Goal: Task Accomplishment & Management: Use online tool/utility

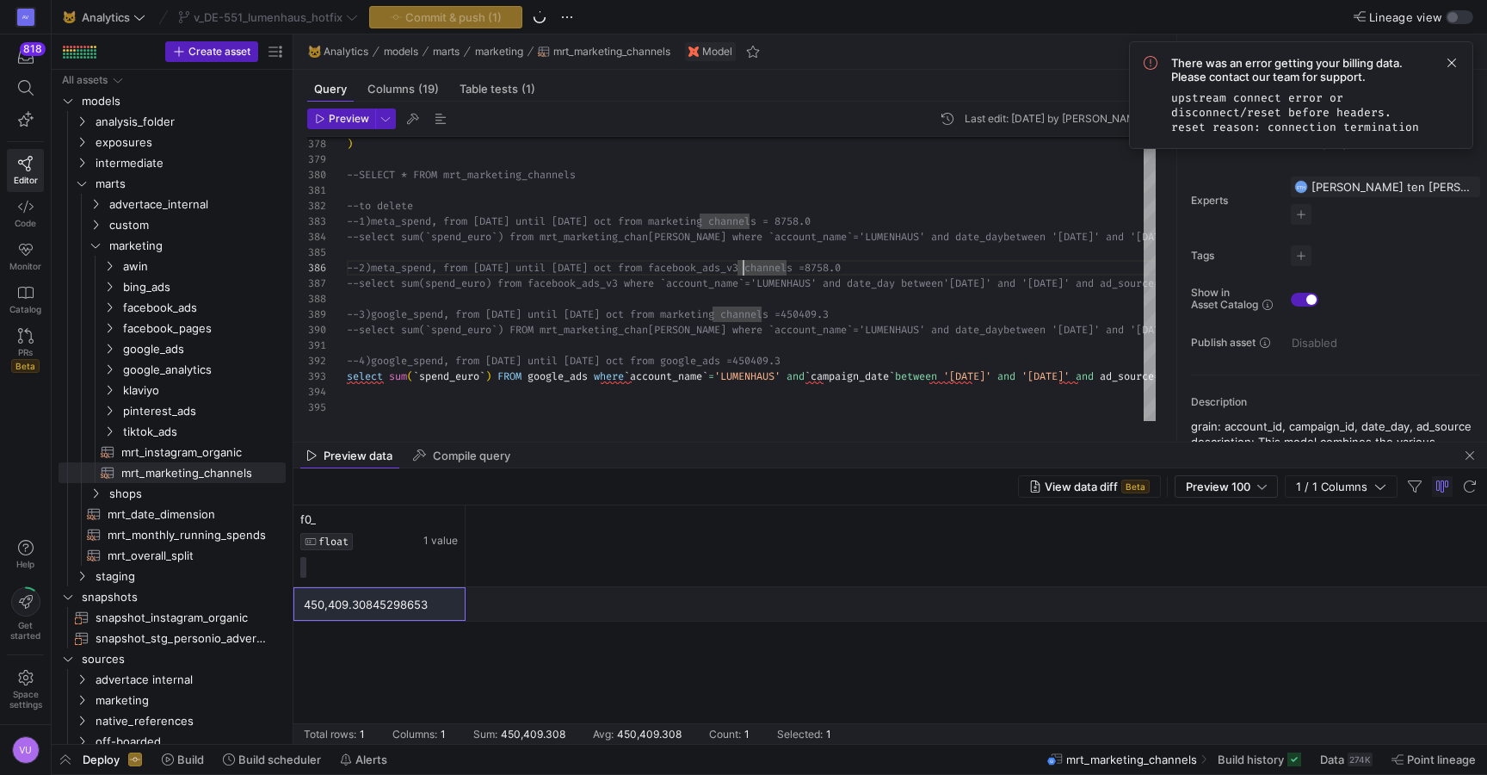
scroll to position [77, 397]
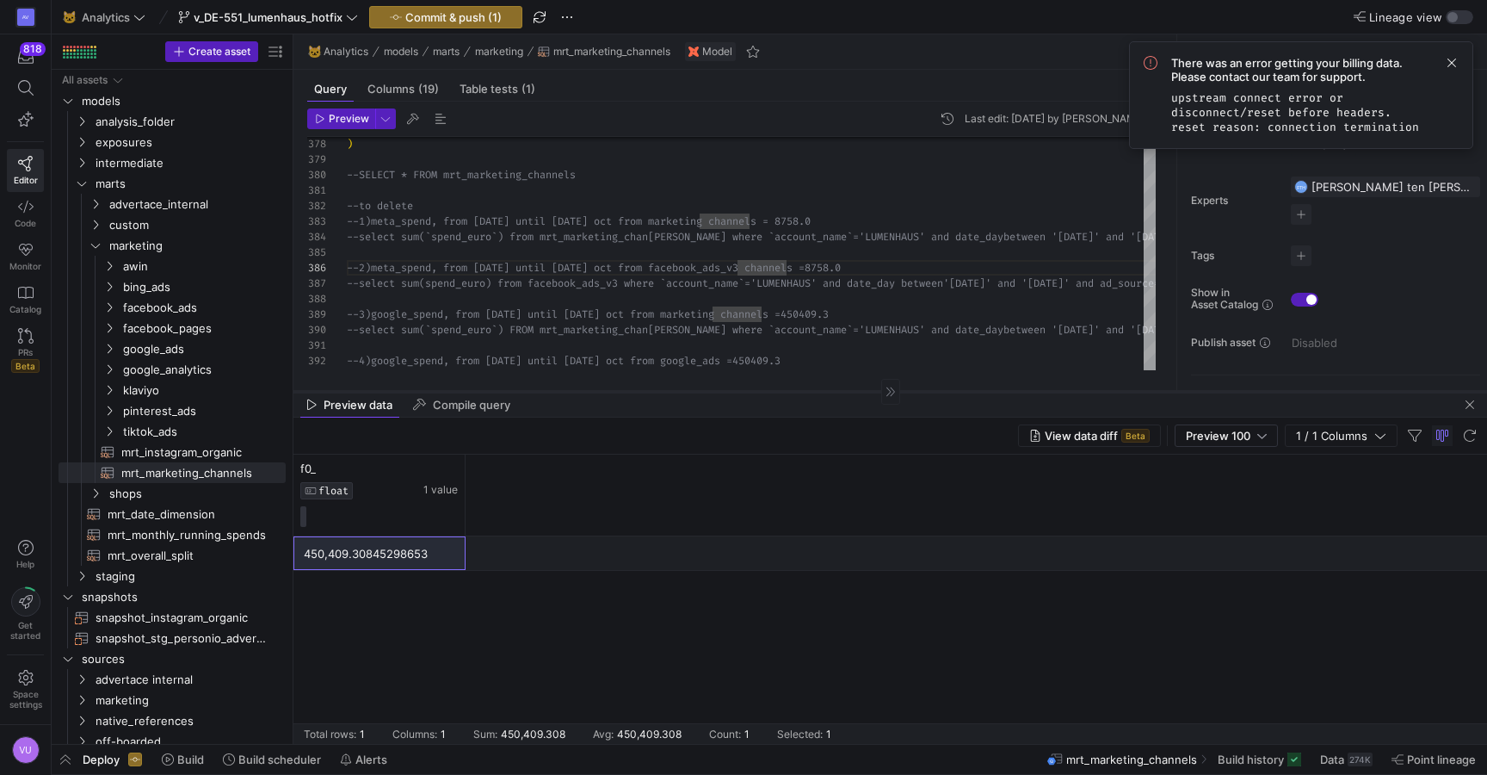
drag, startPoint x: 688, startPoint y: 440, endPoint x: 693, endPoint y: 417, distance: 23.0
click at [693, 392] on div at bounding box center [890, 391] width 1194 height 1
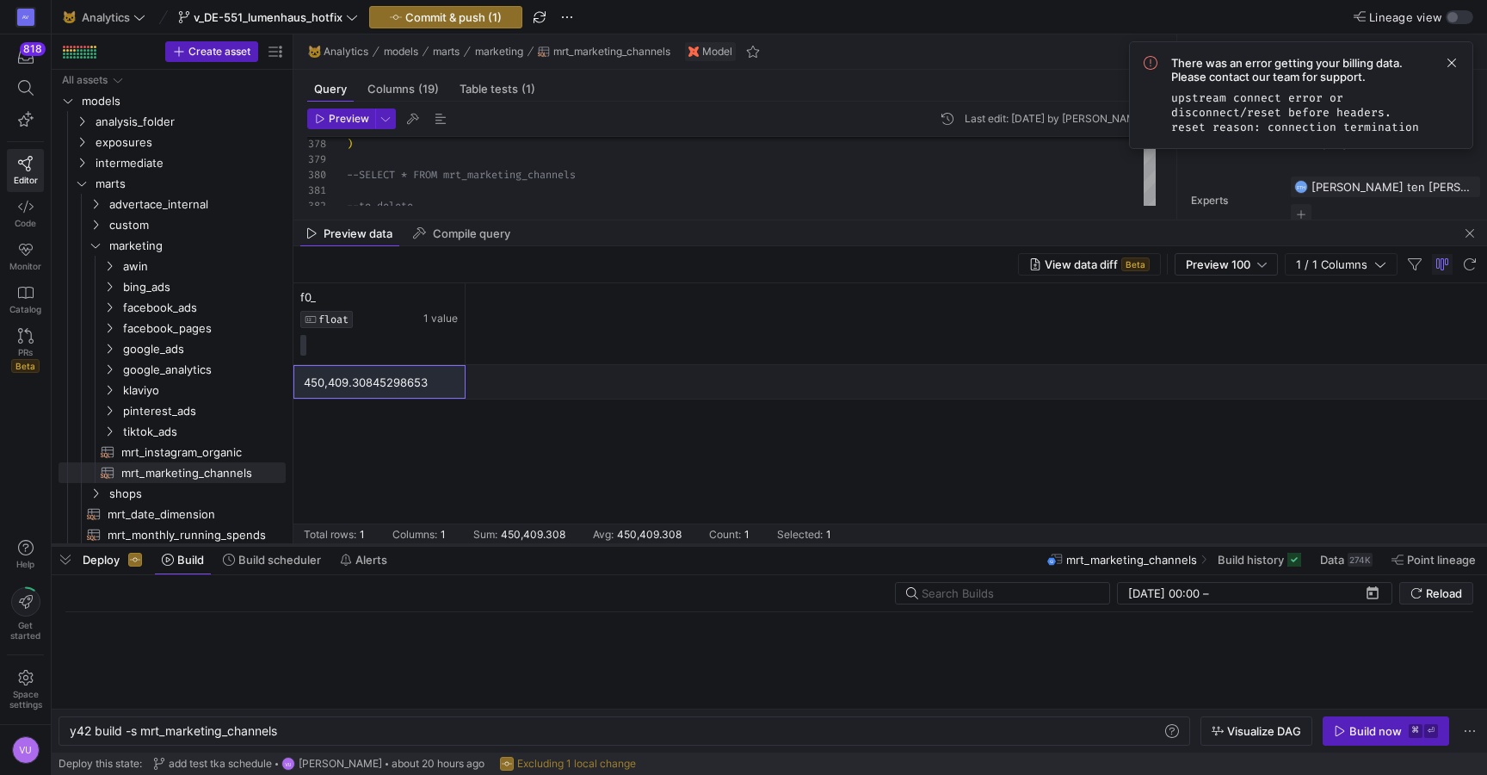
scroll to position [0, 209]
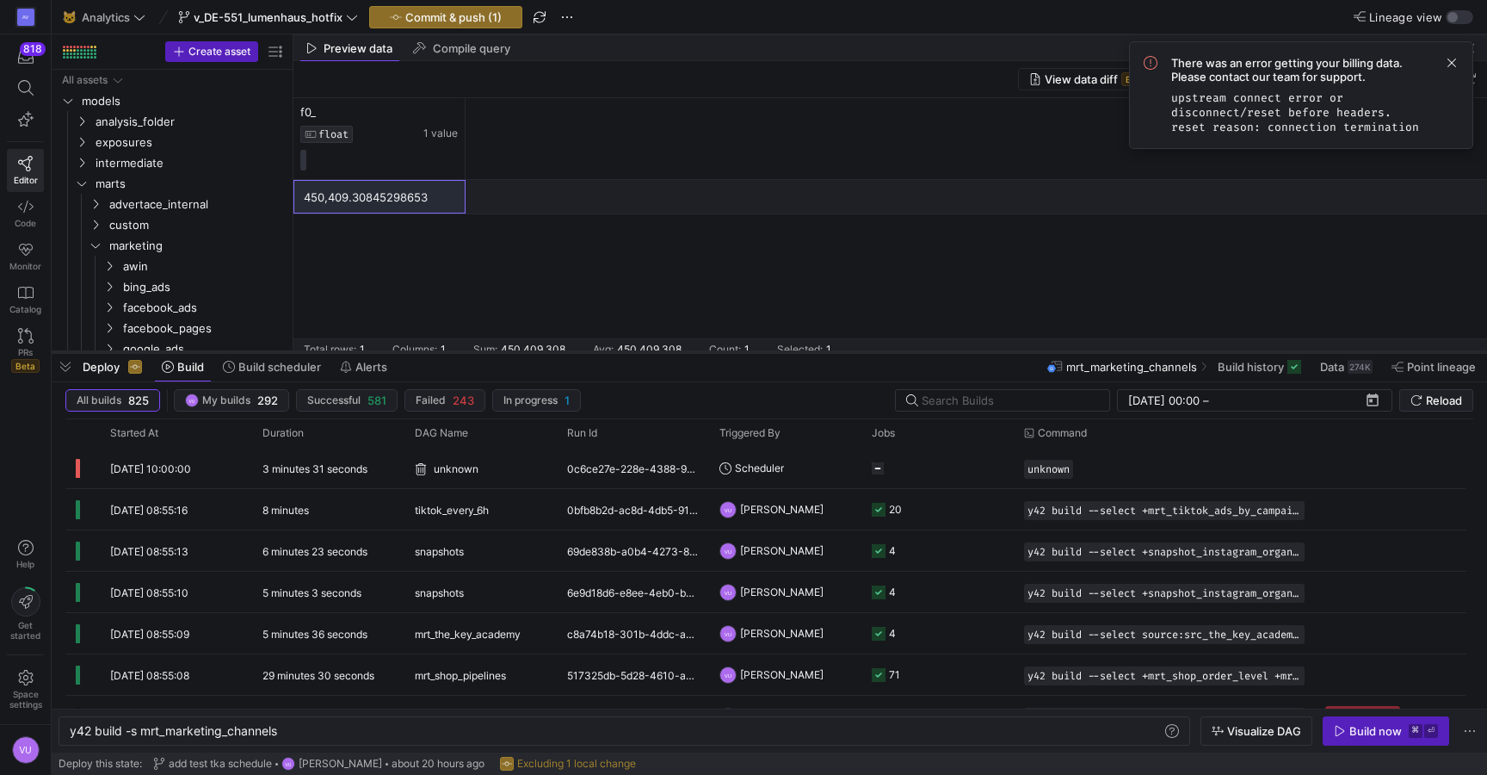
drag, startPoint x: 854, startPoint y: 744, endPoint x: 823, endPoint y: 352, distance: 393.7
click at [823, 352] on div at bounding box center [769, 352] width 1435 height 7
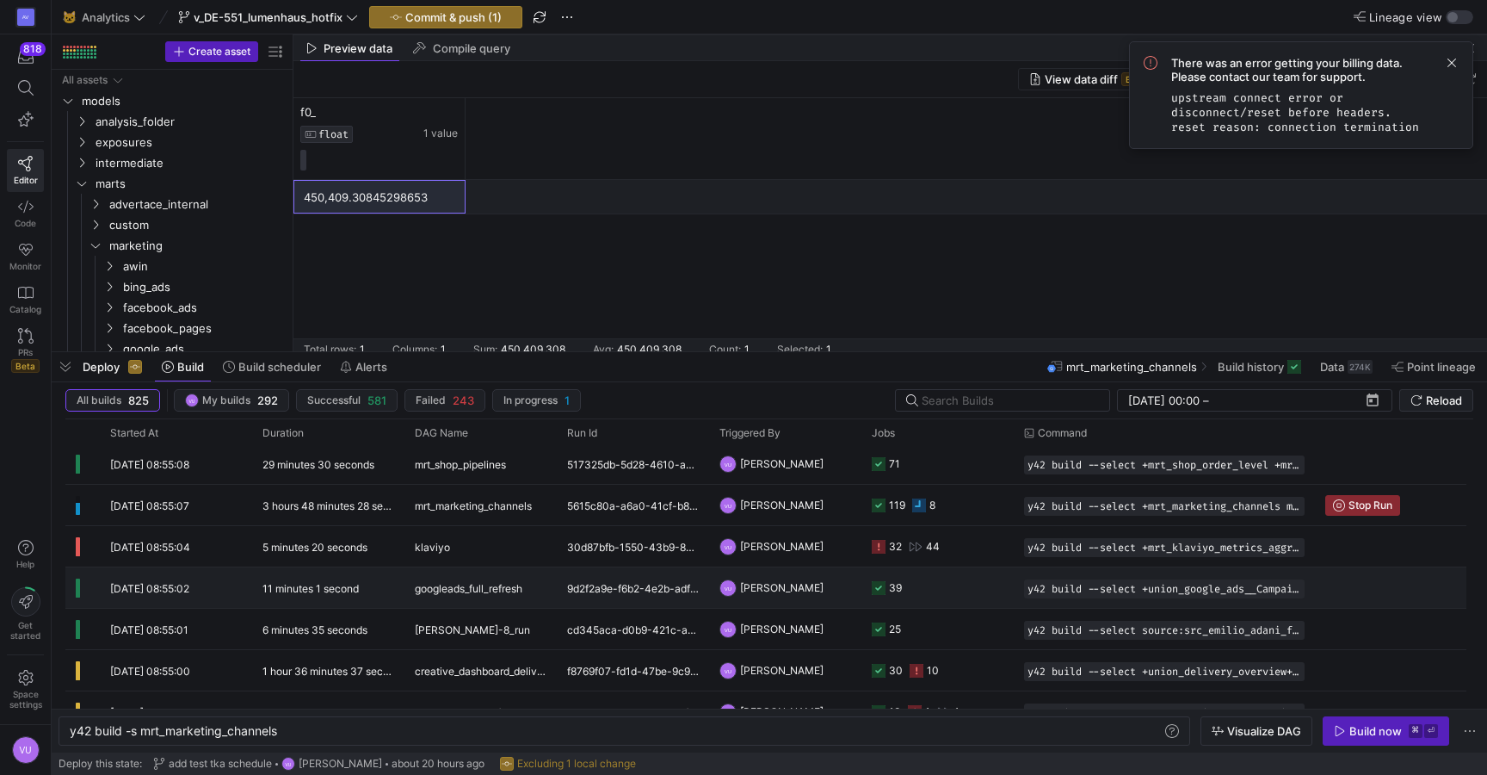
scroll to position [247, 0]
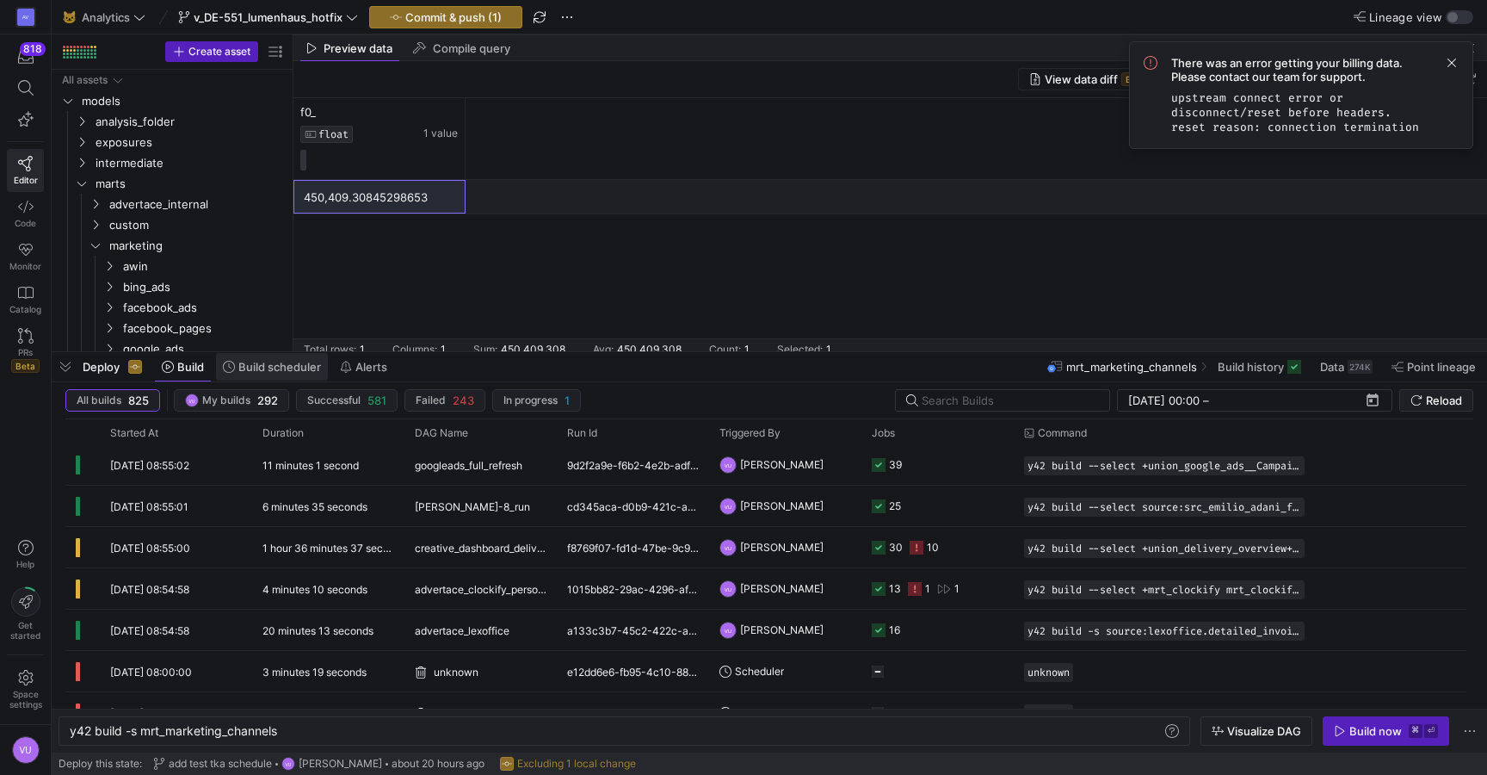
click at [281, 360] on span "Build scheduler" at bounding box center [279, 367] width 83 height 14
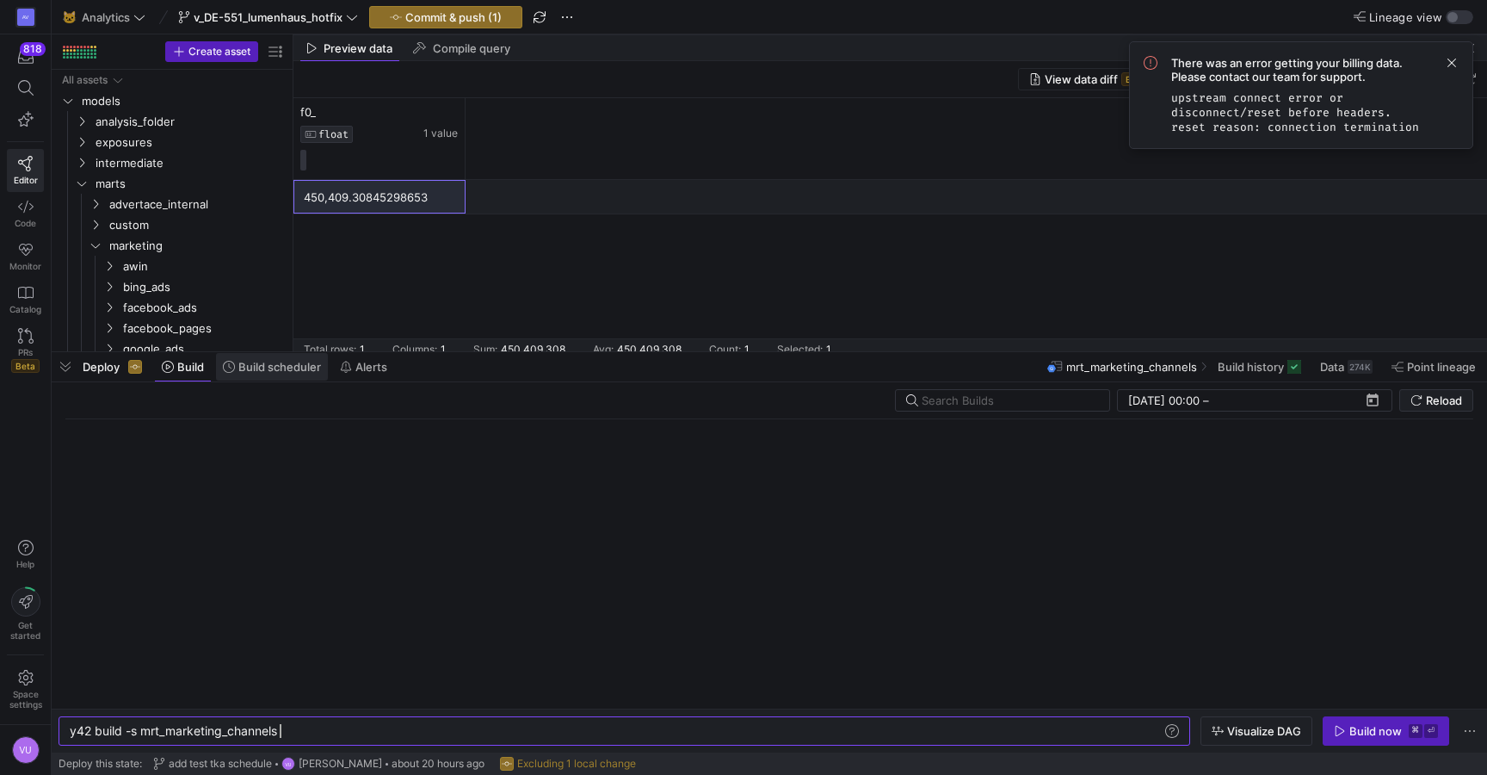
click at [289, 368] on span "Build scheduler" at bounding box center [279, 367] width 83 height 14
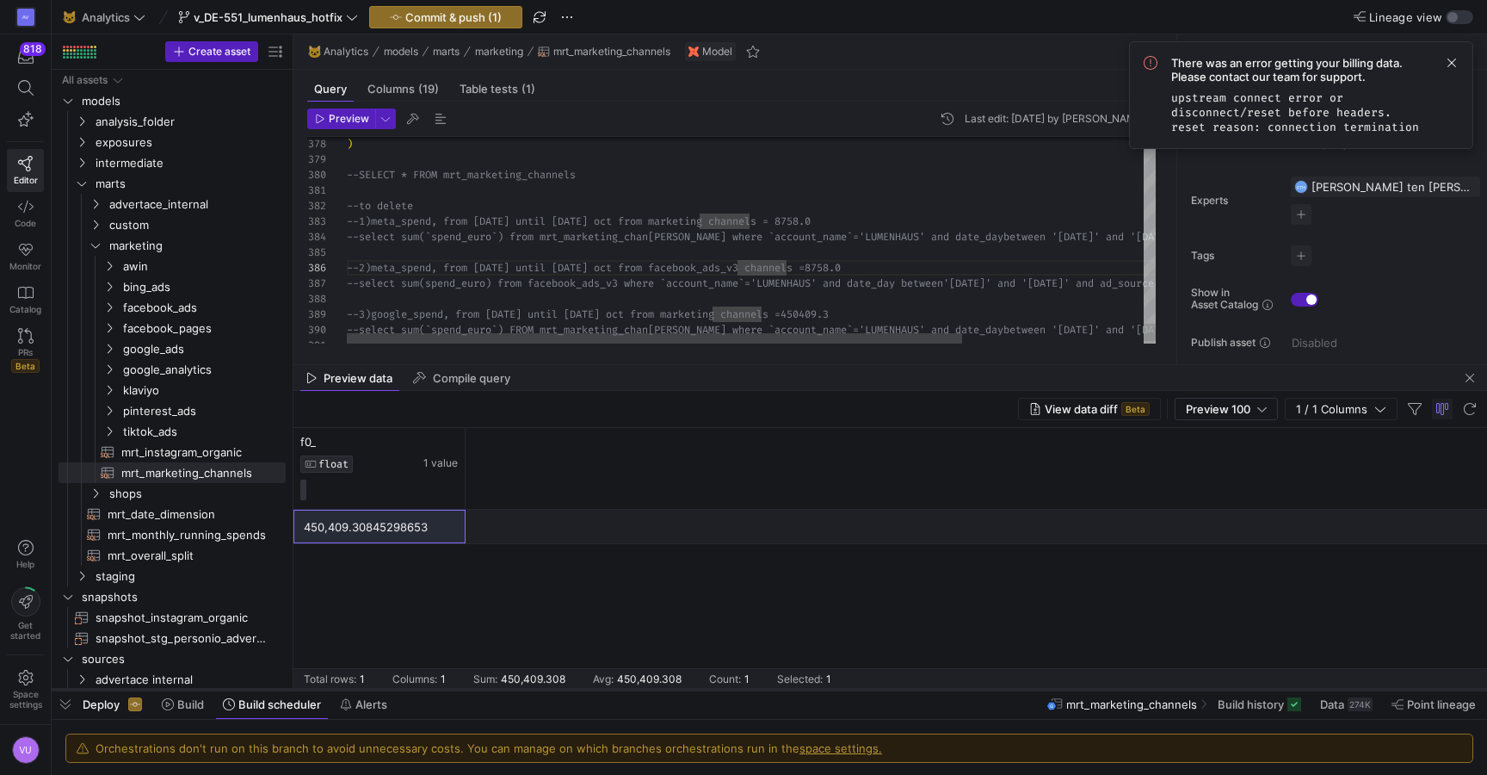
drag, startPoint x: 646, startPoint y: 349, endPoint x: 732, endPoint y: 687, distance: 347.9
click at [732, 687] on div at bounding box center [769, 689] width 1435 height 7
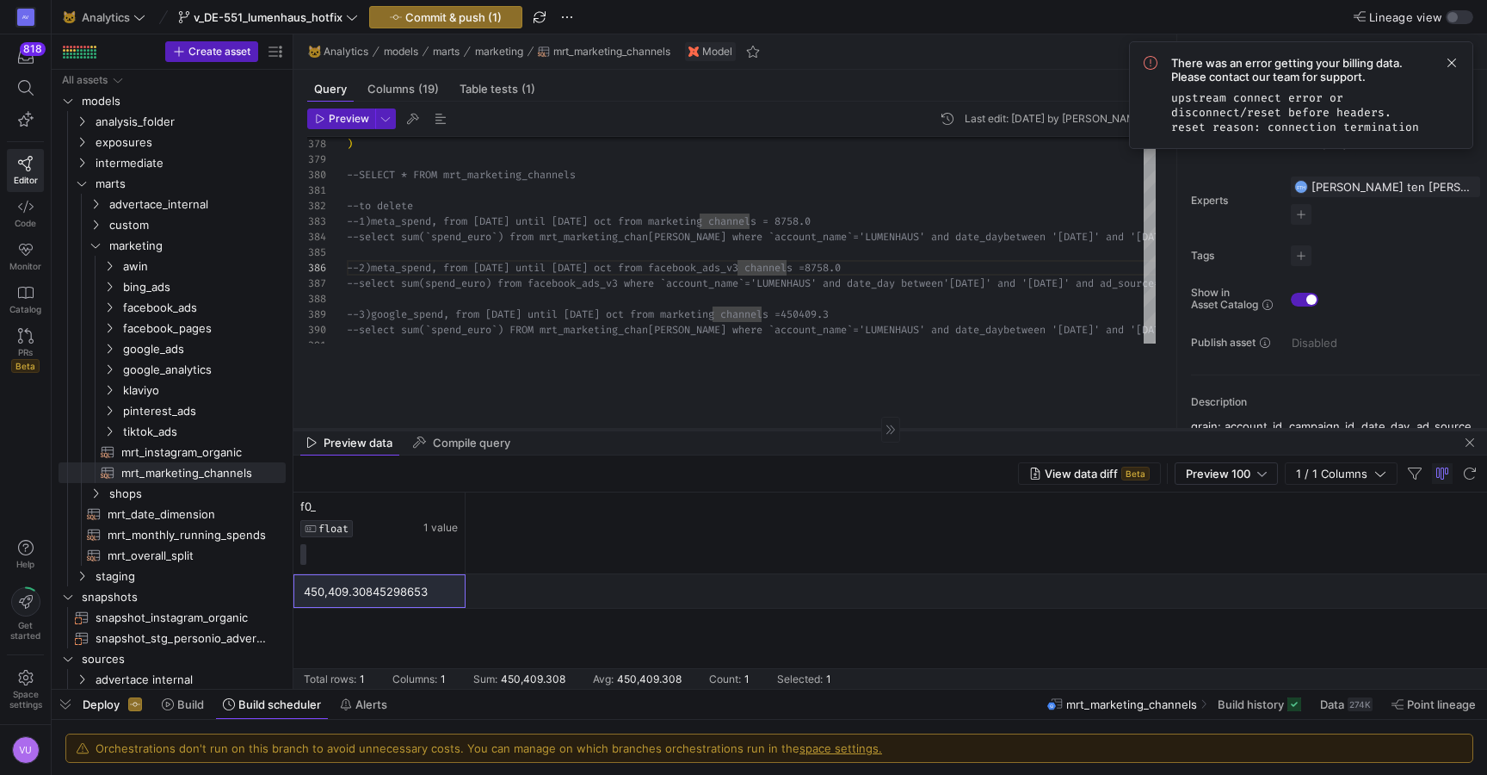
drag, startPoint x: 792, startPoint y: 364, endPoint x: 782, endPoint y: 429, distance: 65.2
click at [782, 429] on div at bounding box center [890, 429] width 1194 height 1
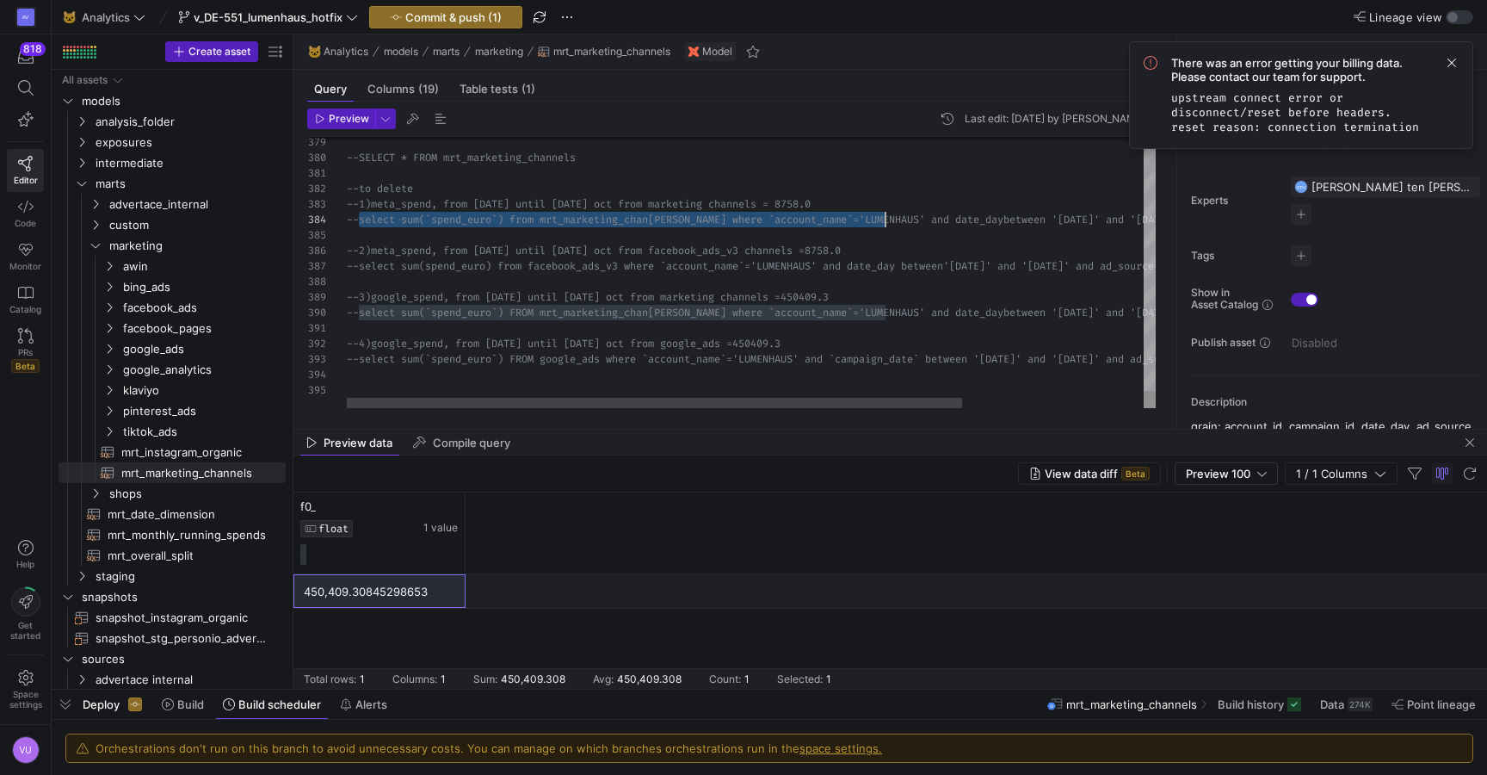
drag, startPoint x: 361, startPoint y: 220, endPoint x: 884, endPoint y: 217, distance: 522.4
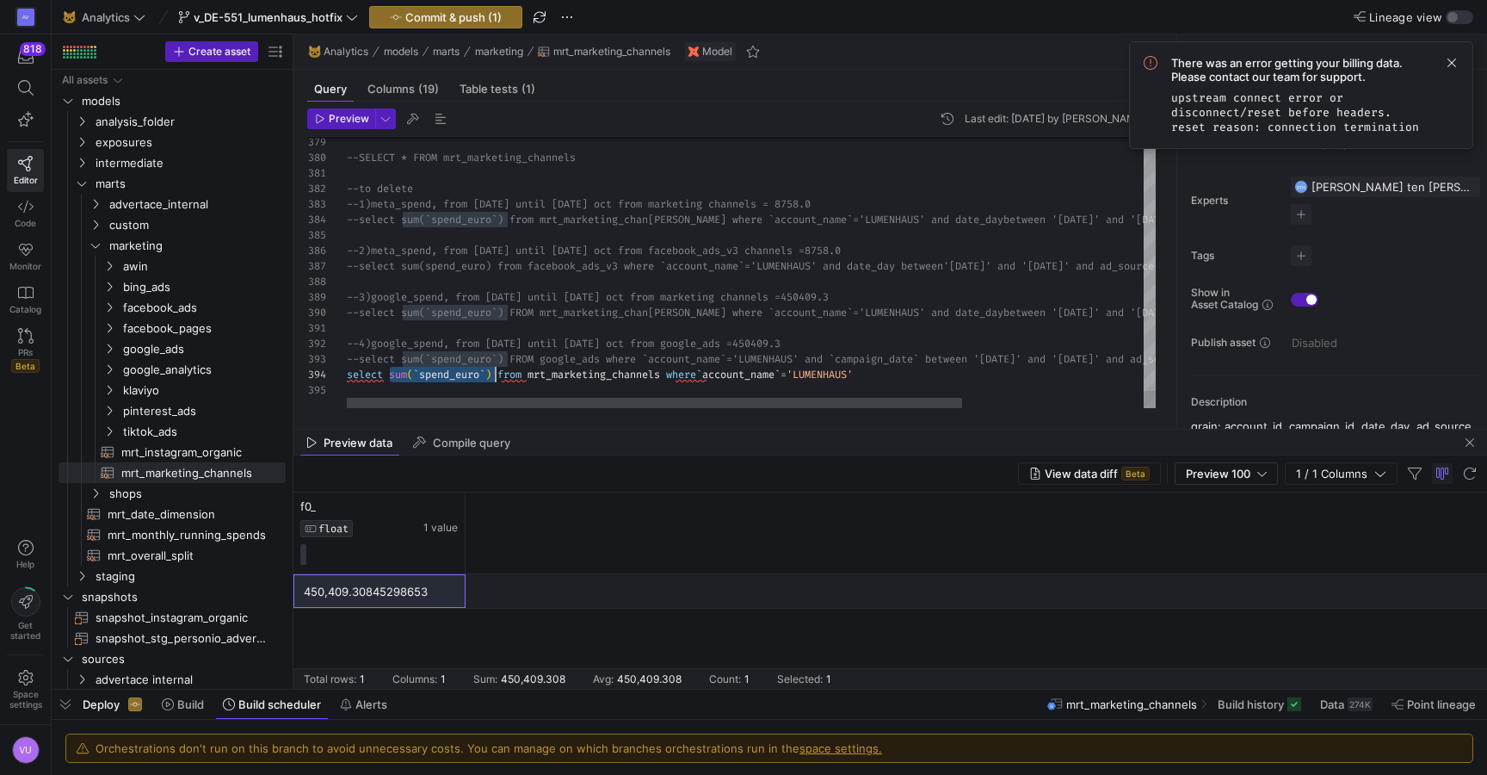
drag, startPoint x: 389, startPoint y: 374, endPoint x: 497, endPoint y: 379, distance: 107.7
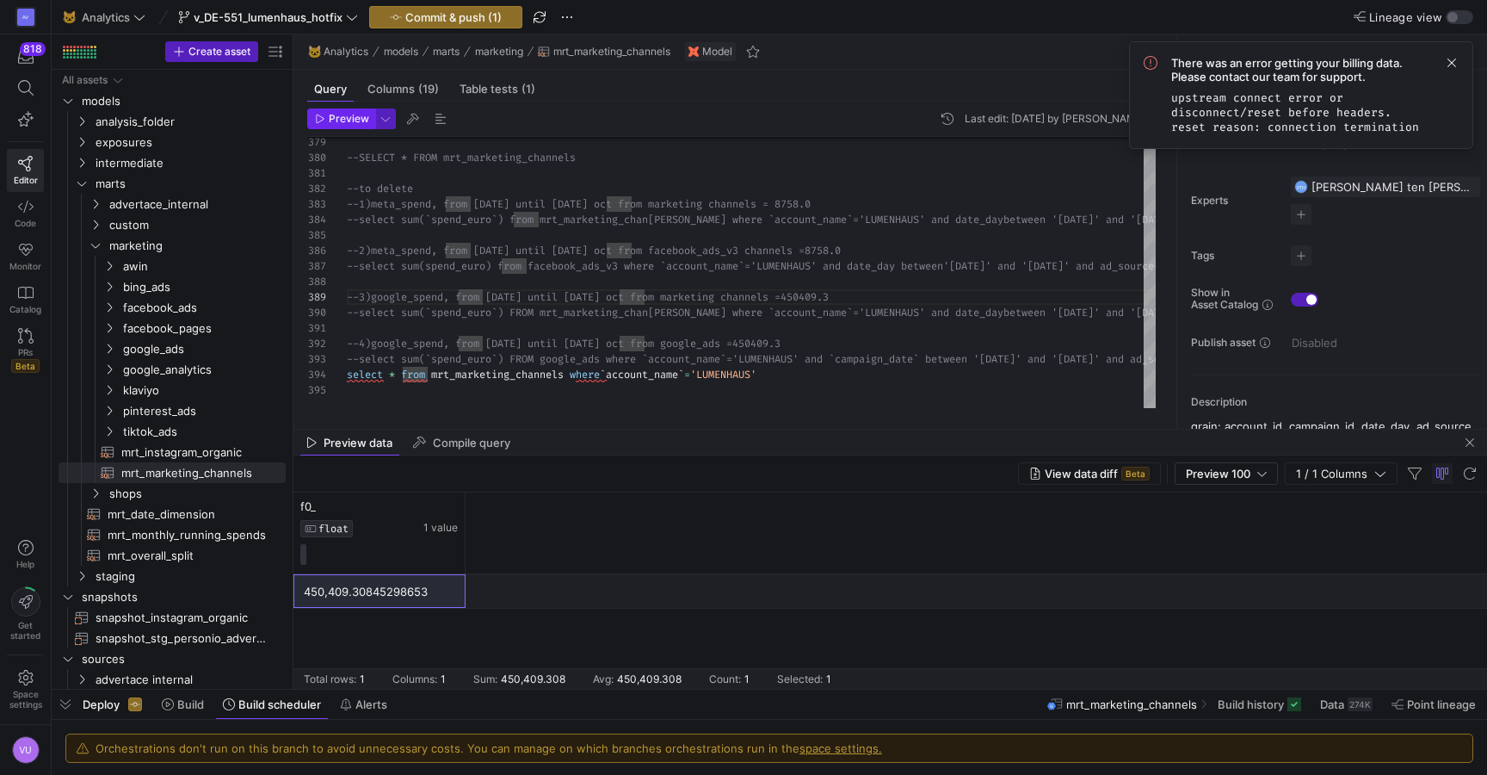
click at [351, 120] on span "Preview" at bounding box center [349, 119] width 40 height 12
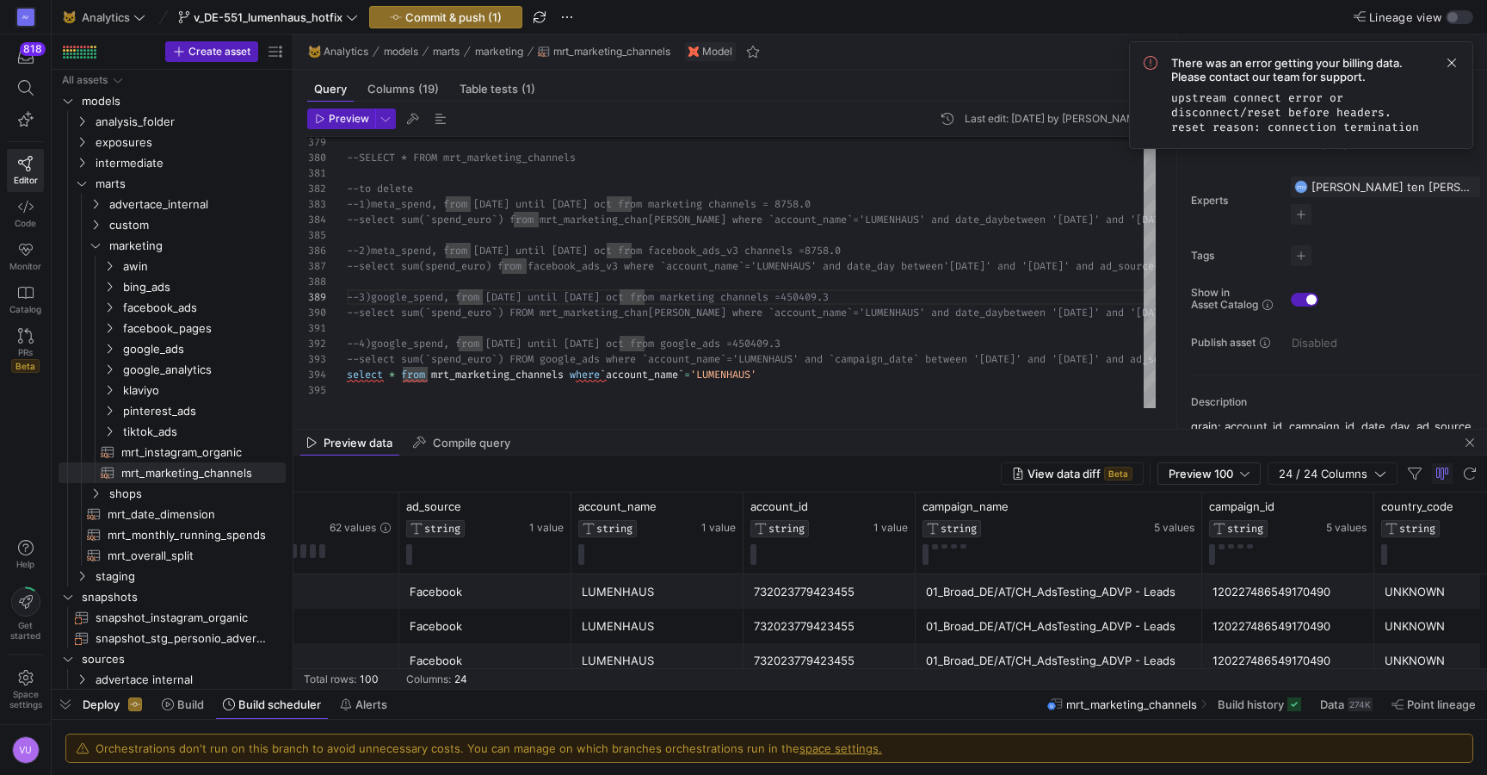
scroll to position [0, 75]
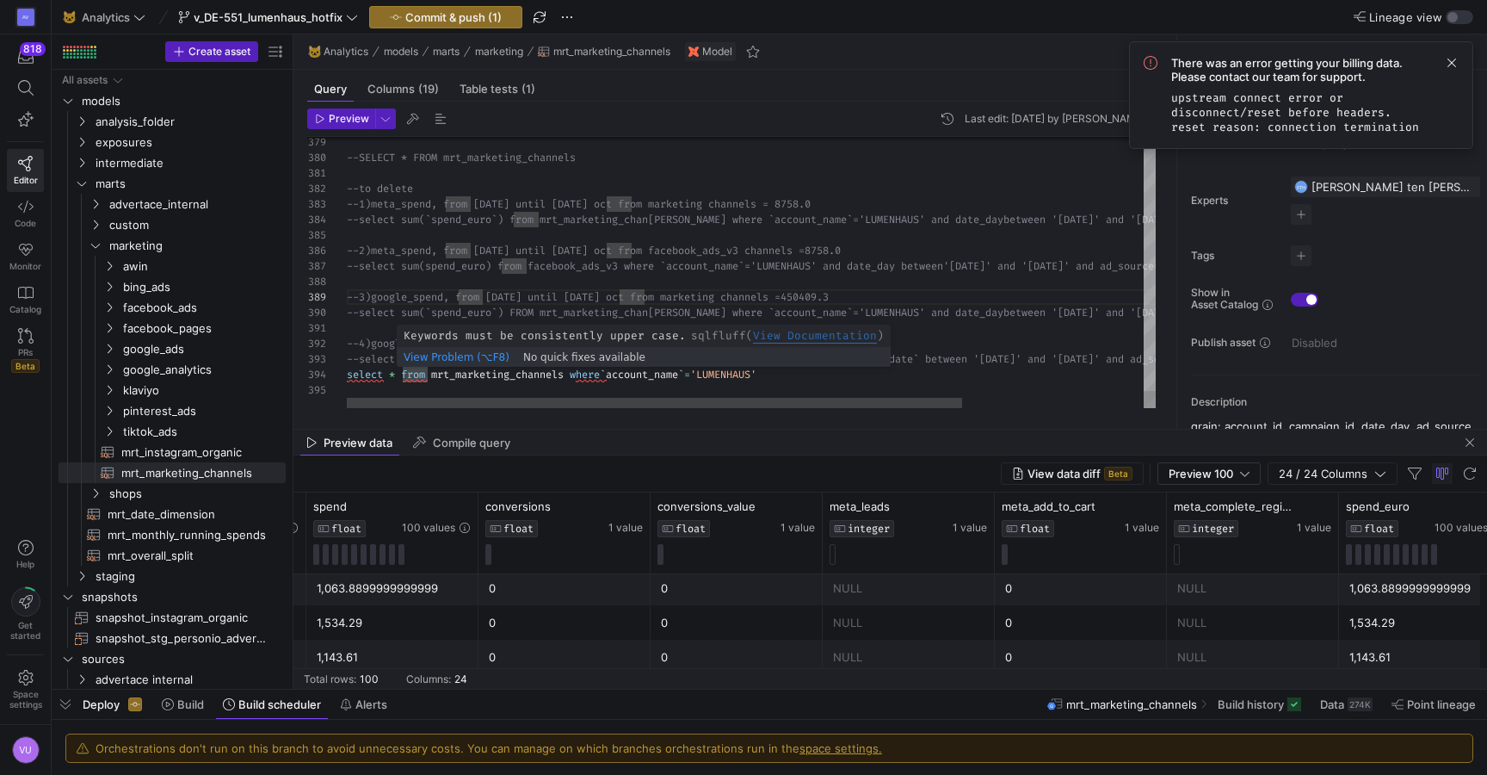
type textarea "--4)google_spend, from [DATE] until [DATE] oct from google_ads =450409.3 --sele…"
